Goal: Task Accomplishment & Management: Use online tool/utility

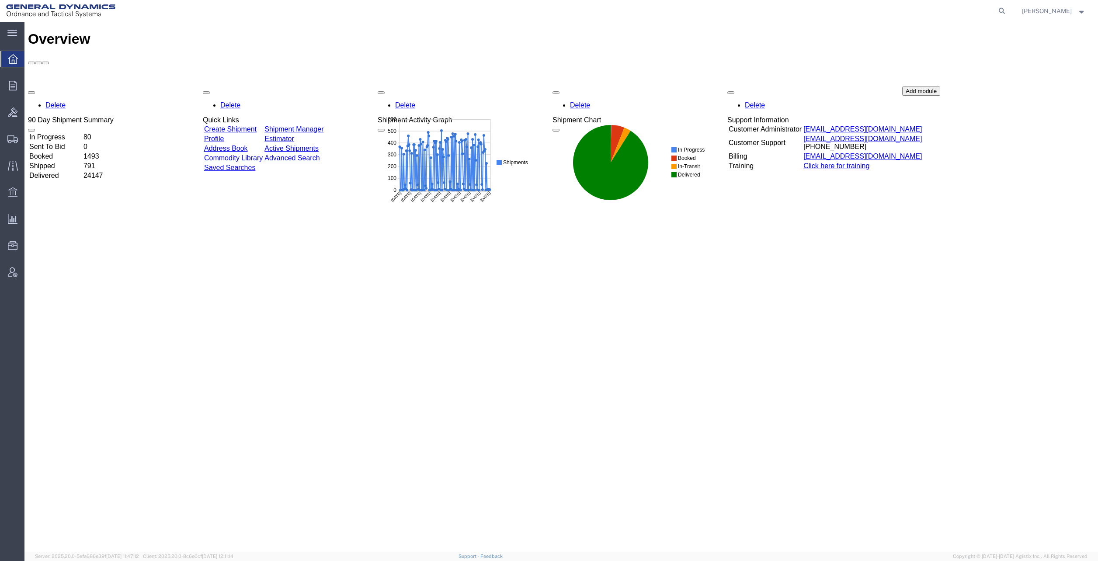
click at [1007, 10] on icon at bounding box center [1002, 11] width 12 height 12
click at [856, 9] on input "search" at bounding box center [863, 10] width 266 height 21
paste input "57016449"
type input "57016449"
click at [1008, 10] on icon at bounding box center [1002, 11] width 12 height 12
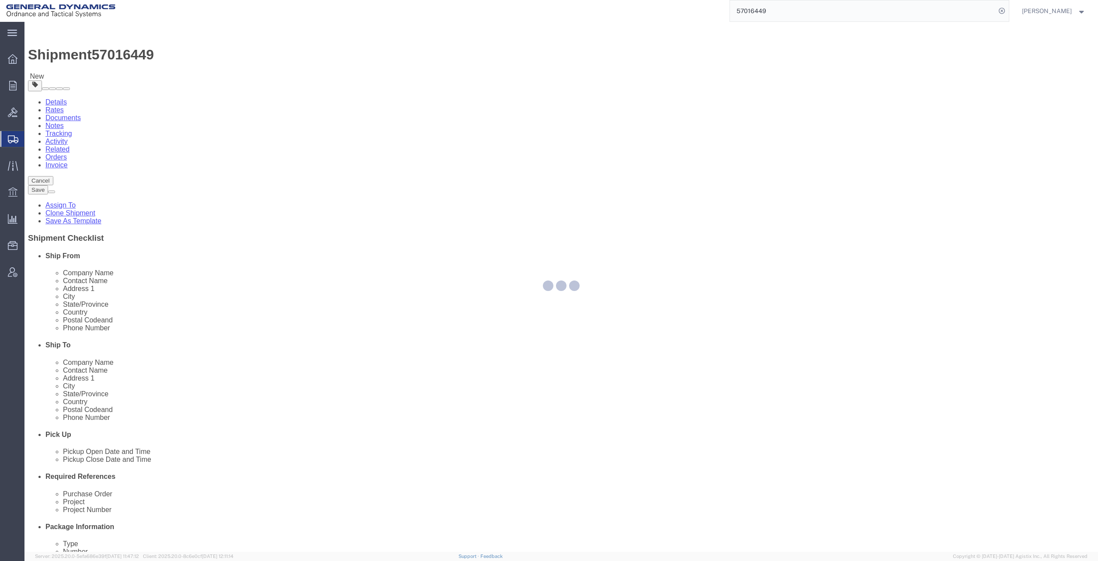
select select
select select "310"
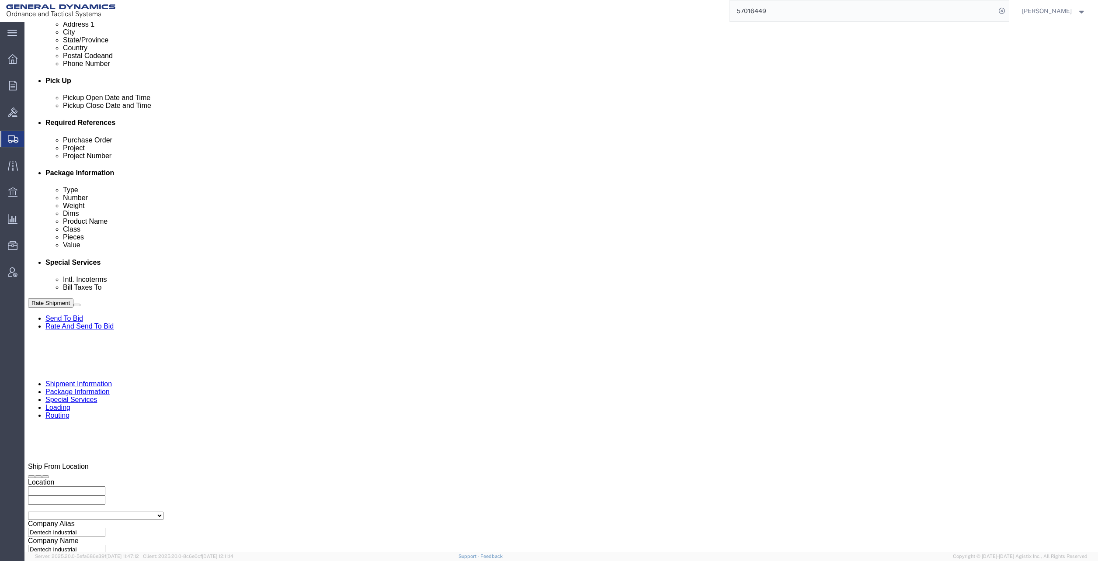
scroll to position [360, 0]
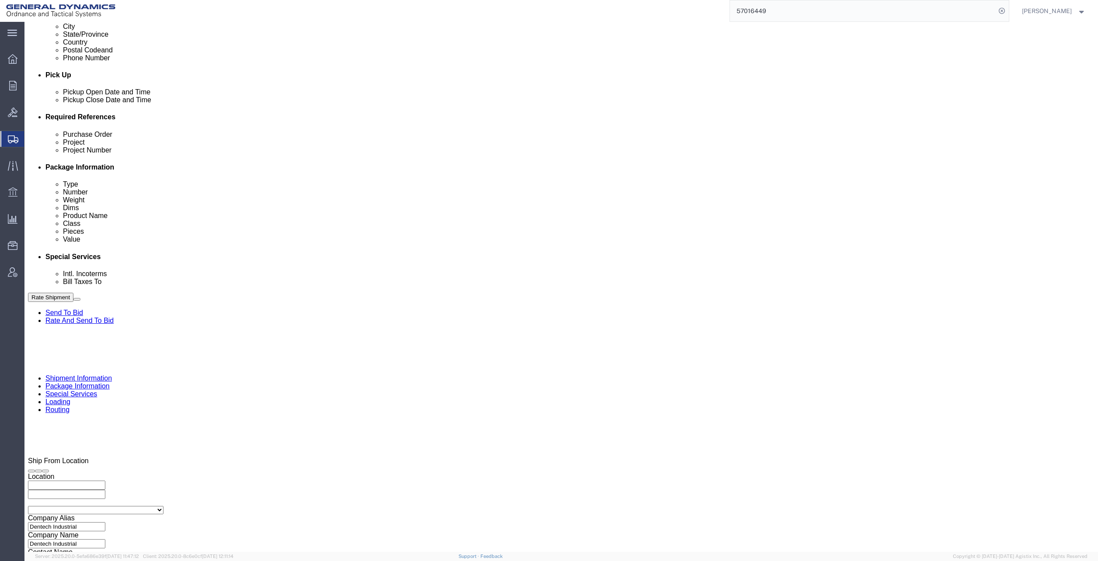
drag, startPoint x: 868, startPoint y: 498, endPoint x: 861, endPoint y: 498, distance: 7.0
click button "Continue"
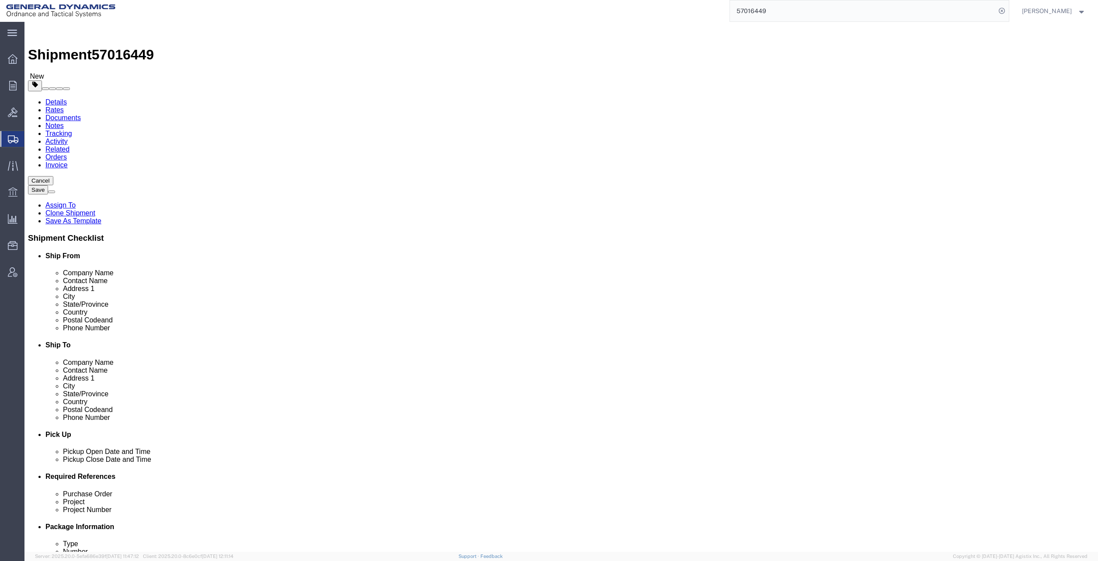
click dd "1.00 Each"
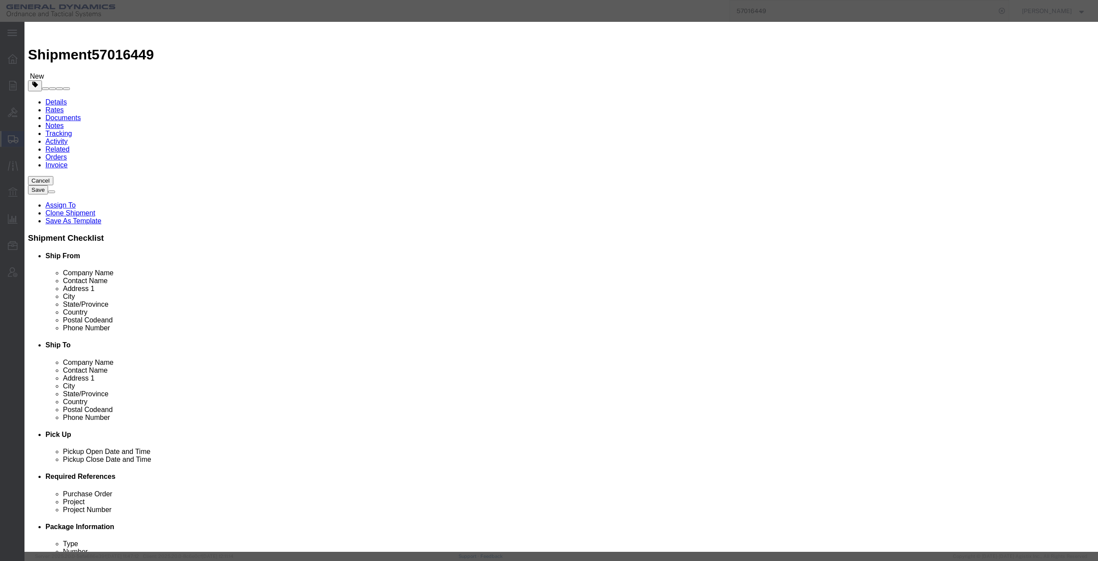
click select "Select 50 55 60 65 70 85 92.5 100 125 175 250 300 400"
select select "55"
click select "Select 50 55 60 65 70 85 92.5 100 125 175 250 300 400"
click button "Save & Close"
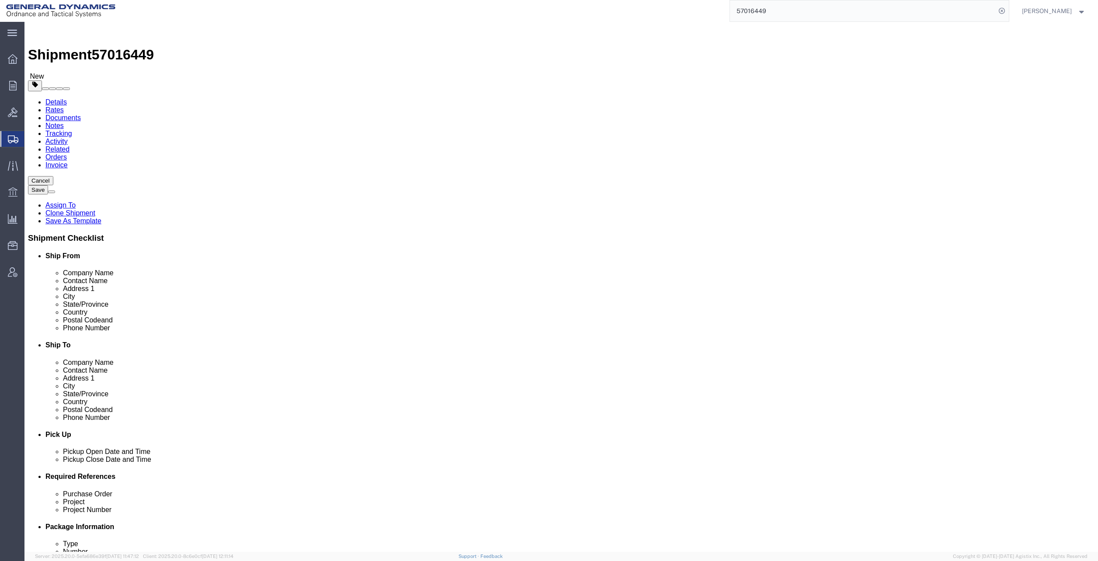
click dd "1.00 Each"
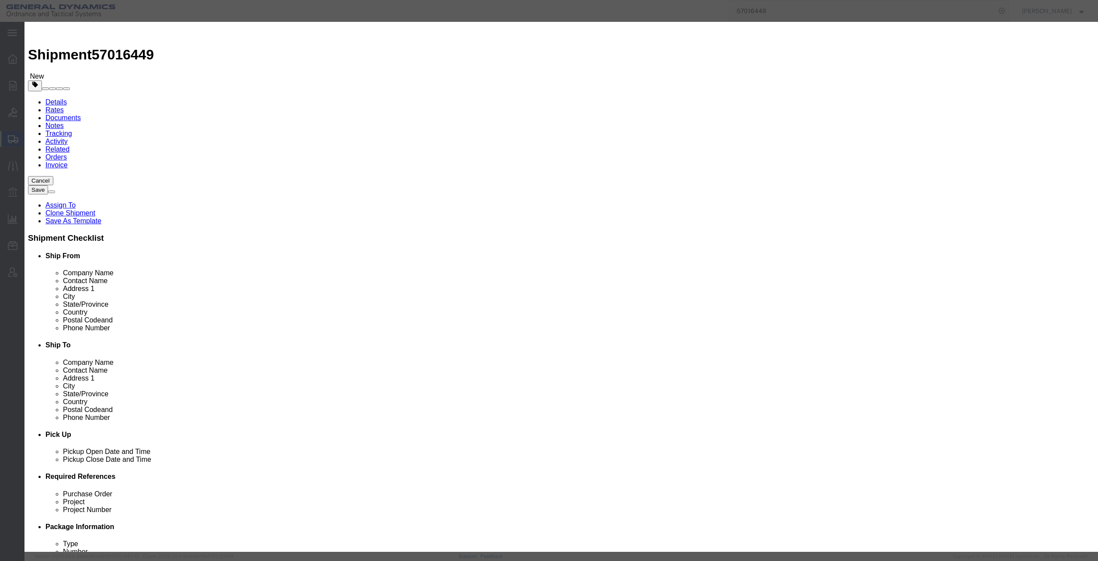
click button "Save & Close"
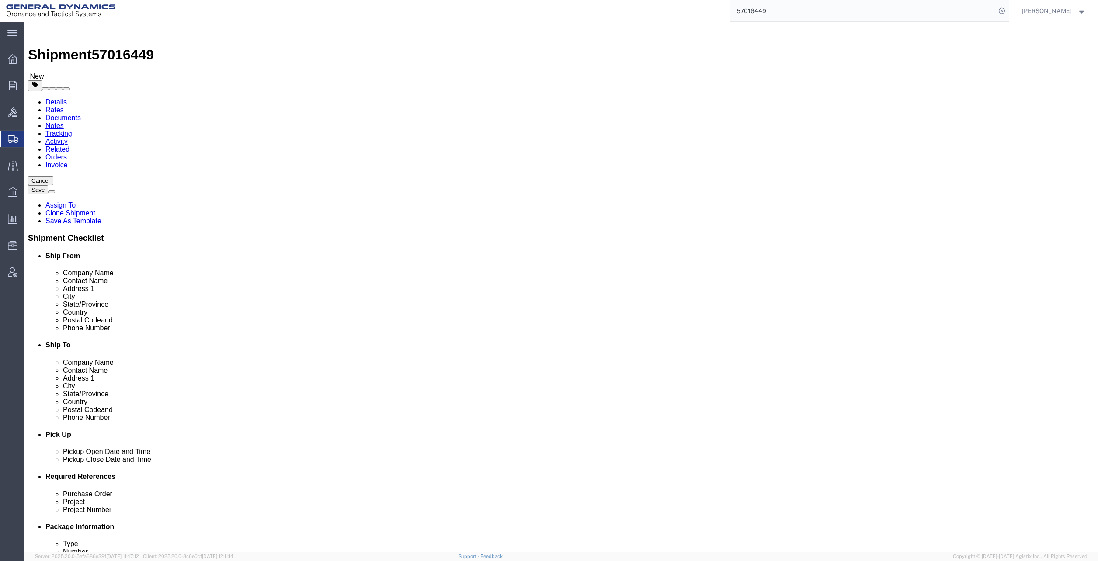
click icon
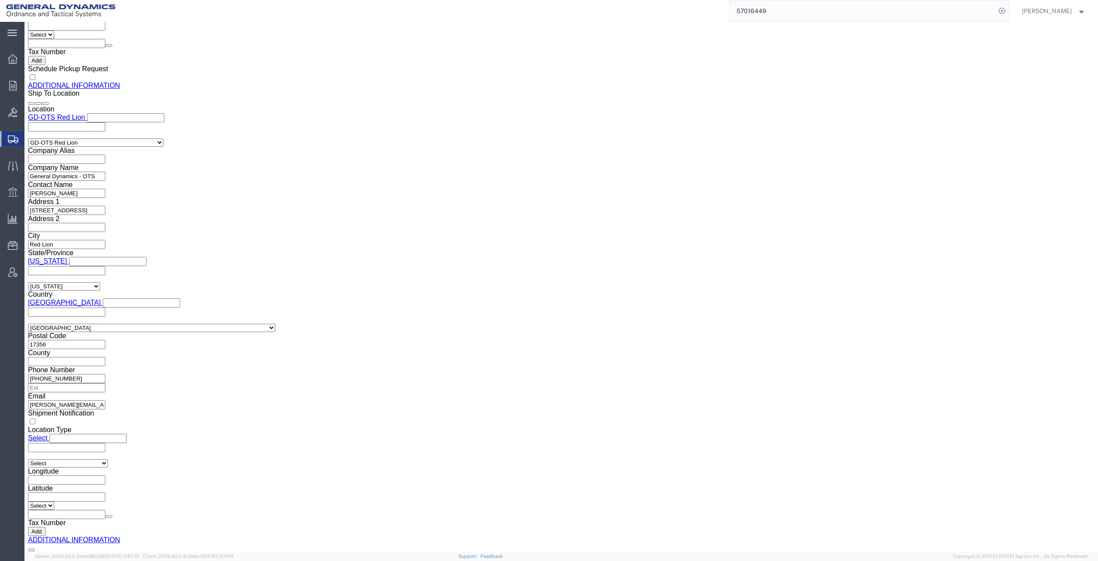
scroll to position [1244, 0]
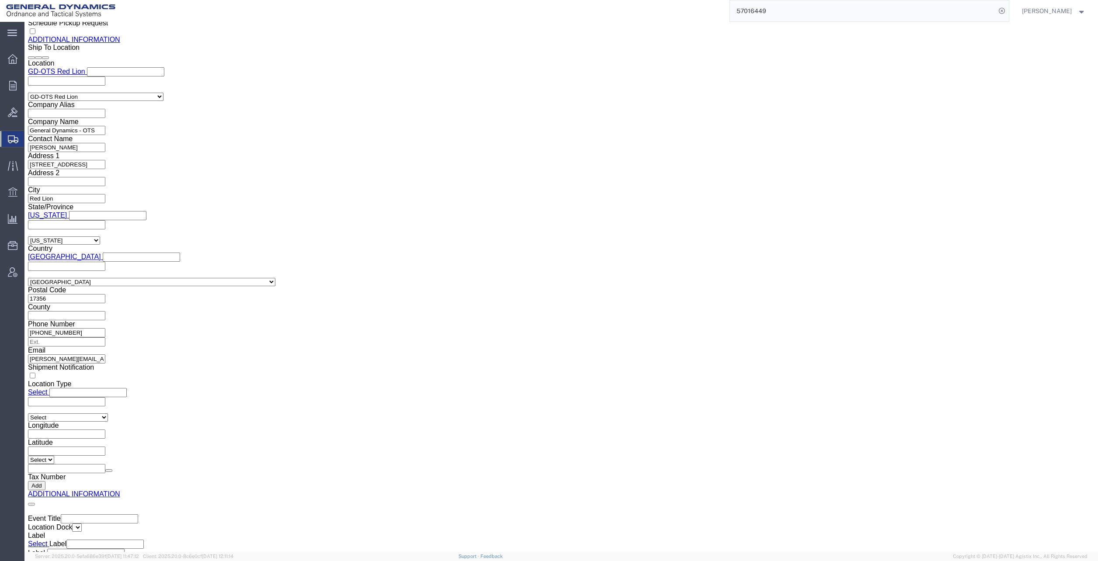
click button "Rate Shipment"
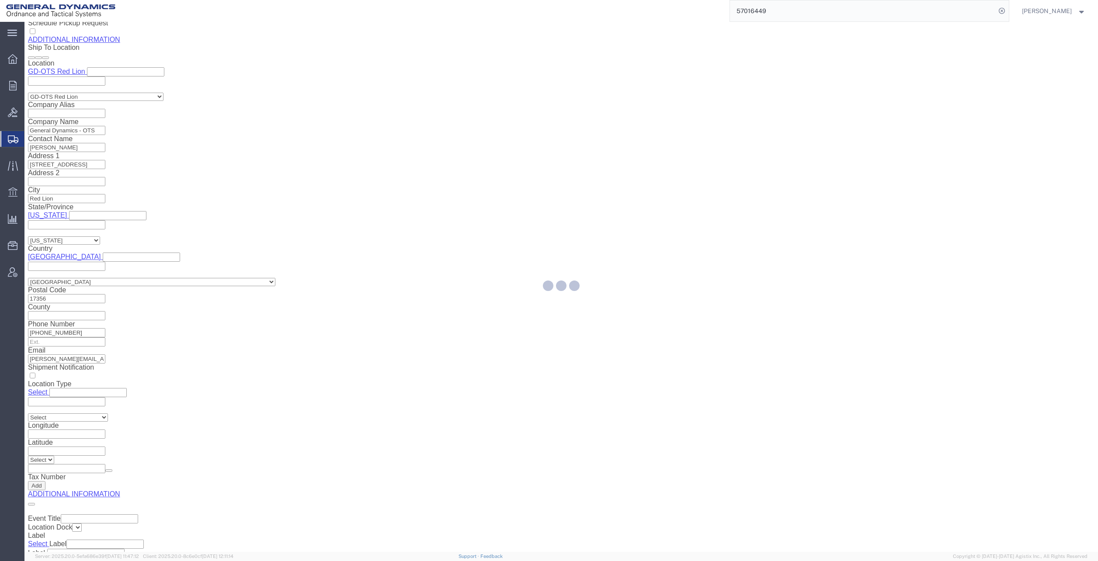
scroll to position [0, 0]
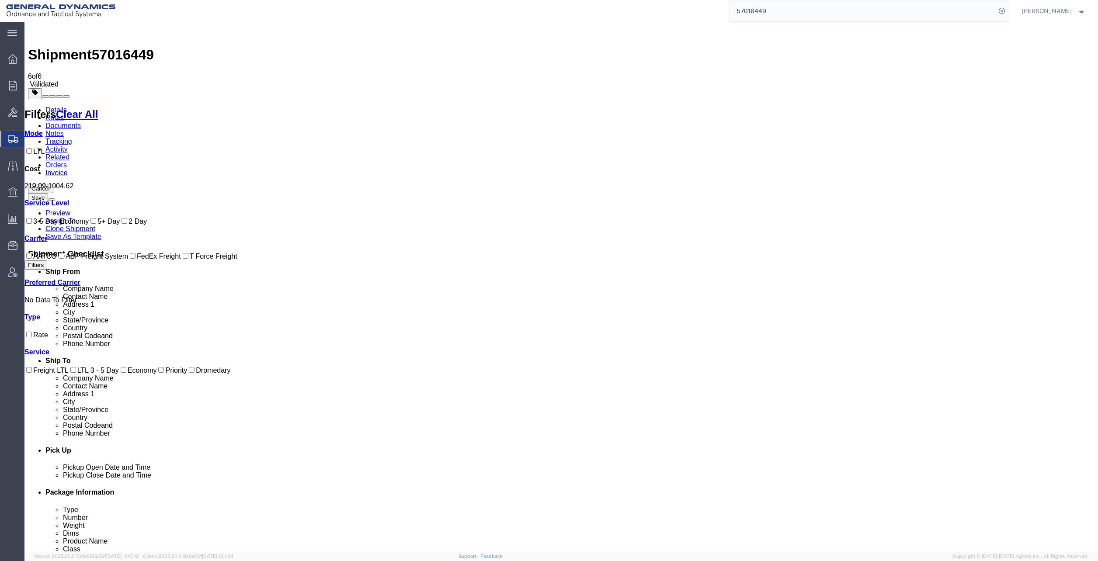
click at [51, 106] on link "Details" at bounding box center [55, 109] width 21 height 7
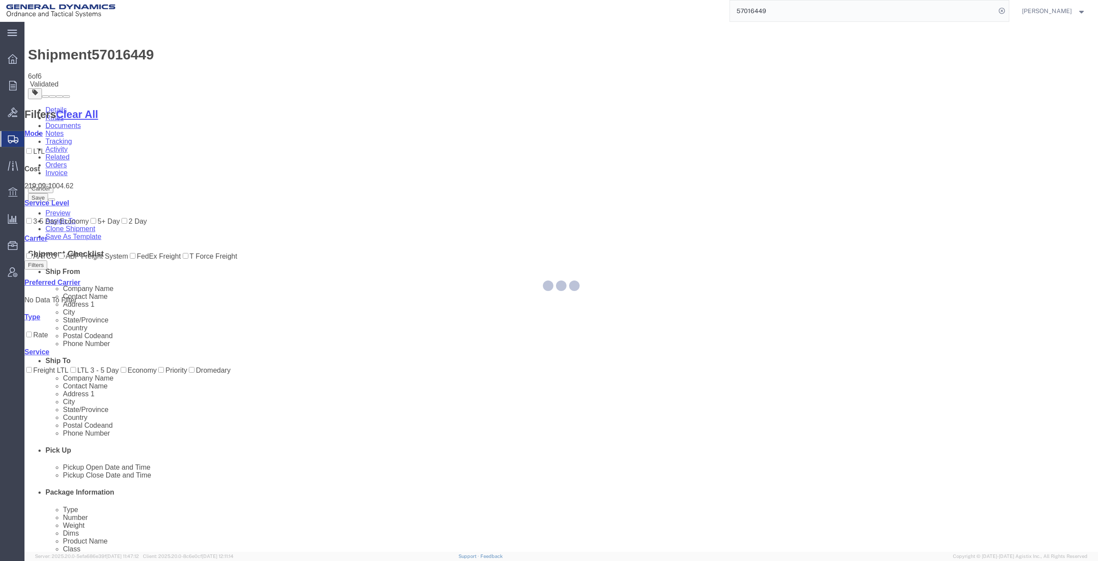
select select "310"
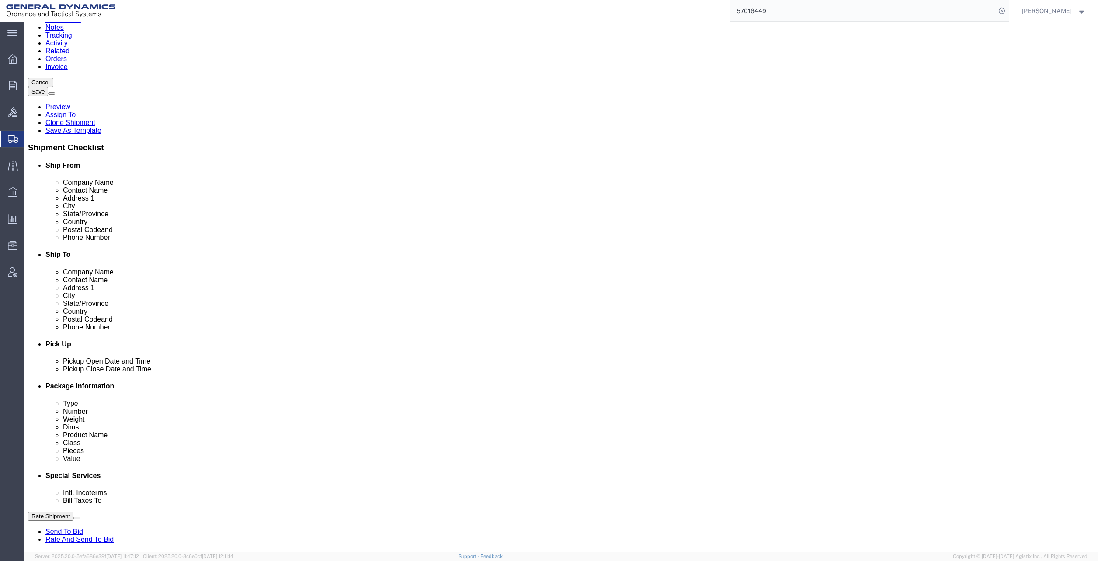
scroll to position [306, 0]
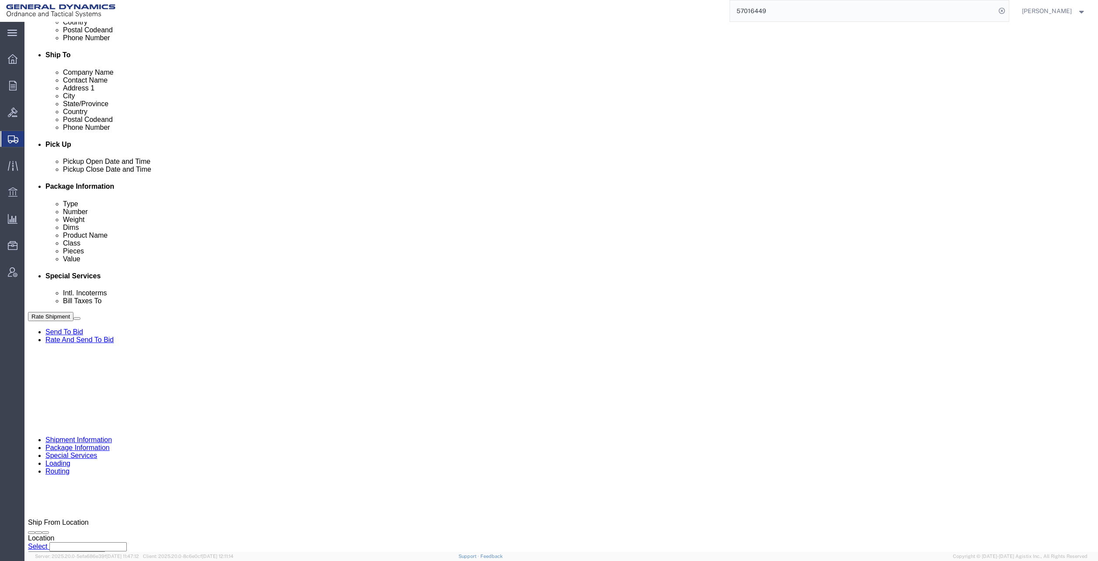
click select "Select Air Less than Truckload Multi-Leg Ocean Freight Rail Small Parcel Truckl…"
select select "TL"
click select "Select Air Less than Truckload Multi-Leg Ocean Freight Rail Small Parcel Truckl…"
click button "Rate Shipment"
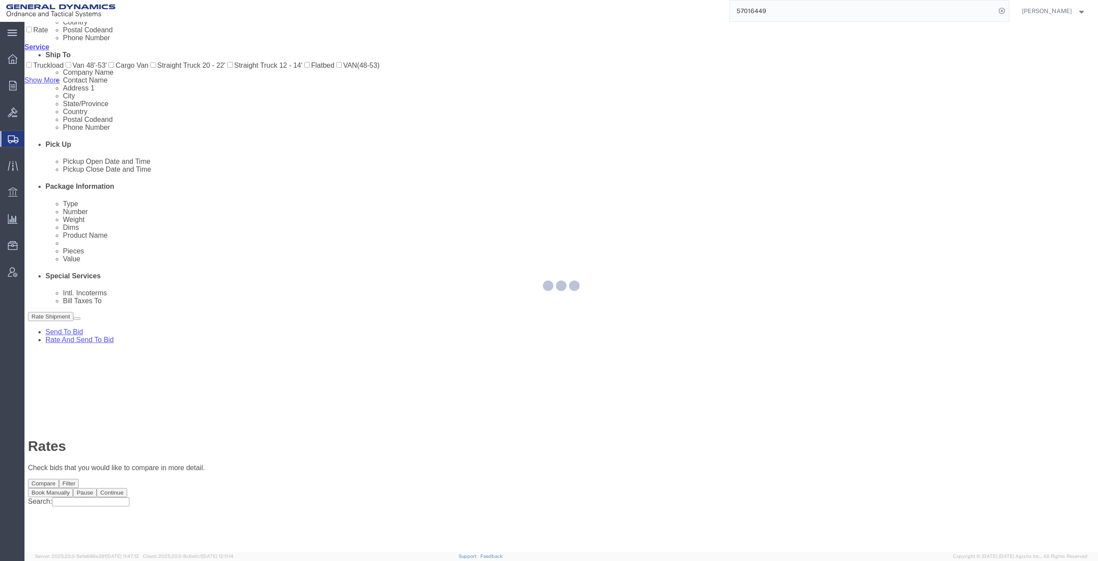
scroll to position [0, 0]
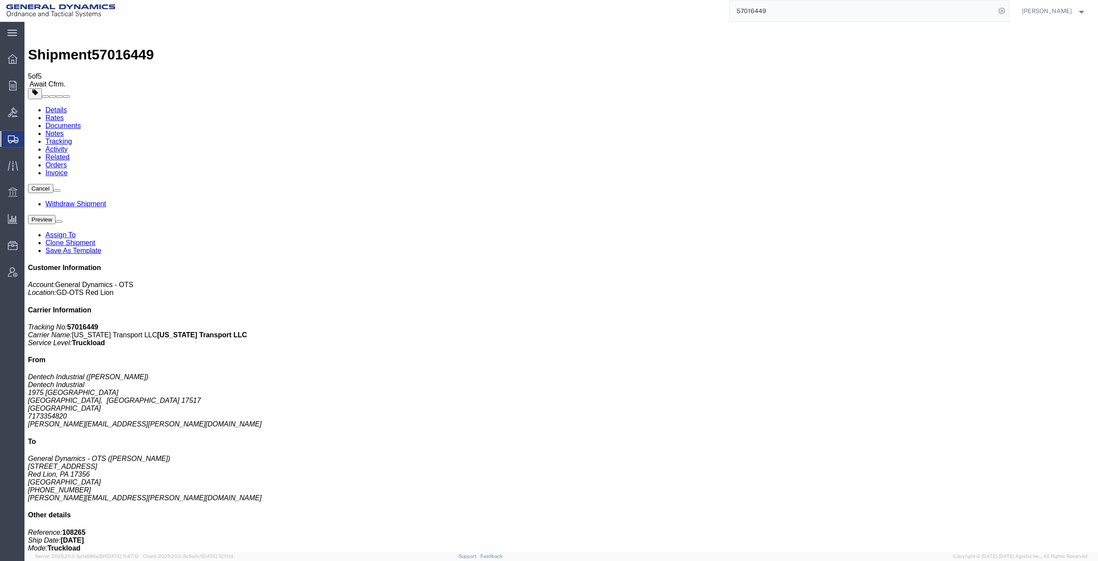
click at [54, 106] on link "Details" at bounding box center [55, 109] width 21 height 7
